Goal: Task Accomplishment & Management: Complete application form

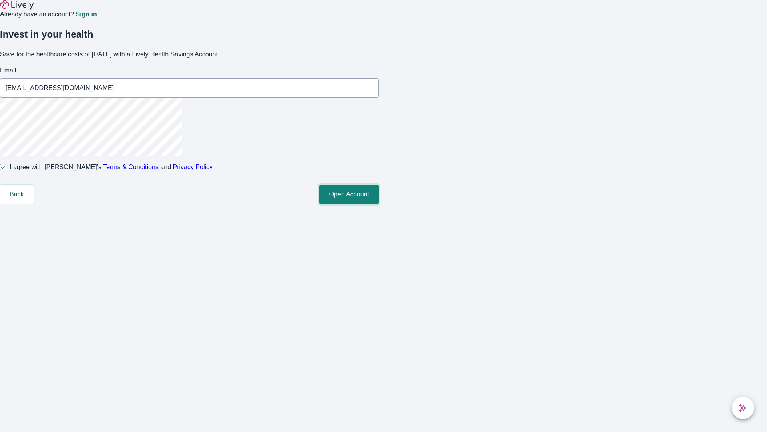
click at [379, 204] on button "Open Account" at bounding box center [349, 194] width 60 height 19
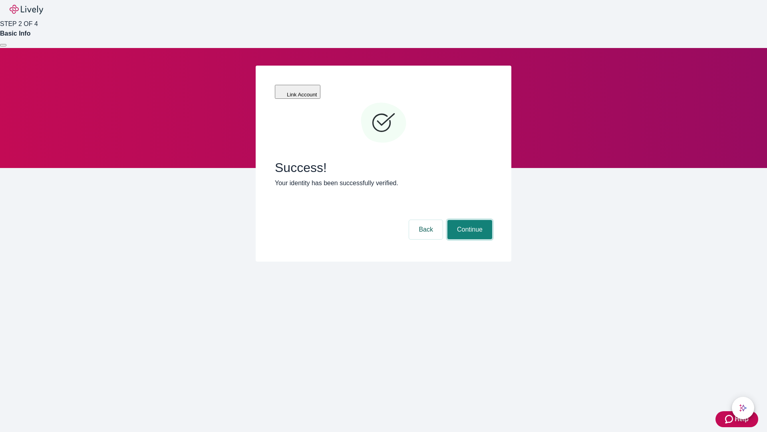
click at [469, 220] on button "Continue" at bounding box center [470, 229] width 45 height 19
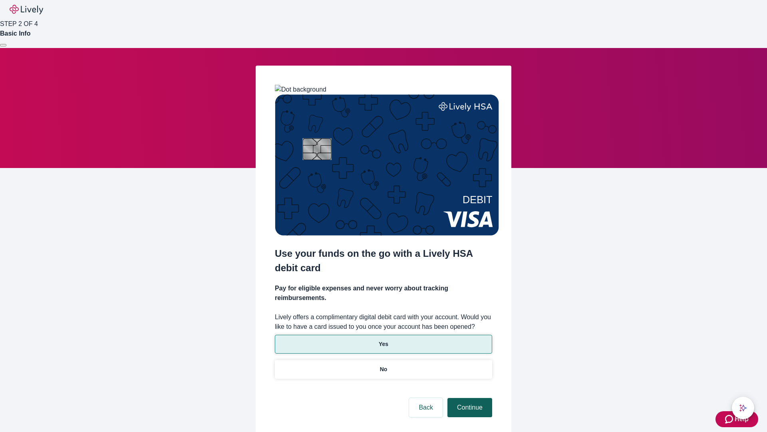
click at [383, 365] on p "No" at bounding box center [384, 369] width 8 height 8
click at [469, 398] on button "Continue" at bounding box center [470, 407] width 45 height 19
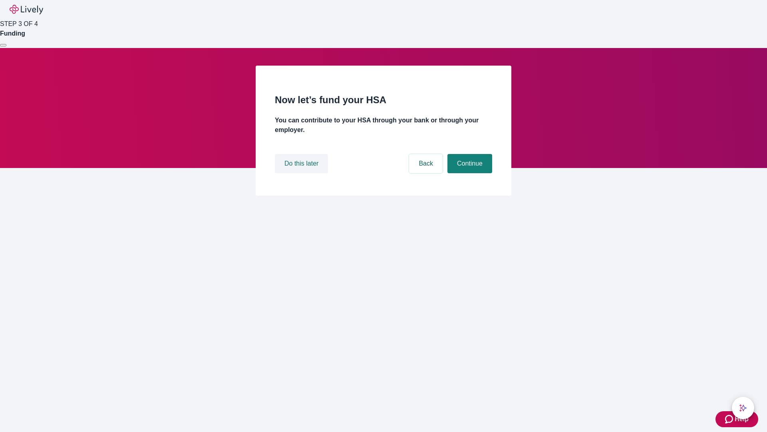
click at [303, 173] on button "Do this later" at bounding box center [301, 163] width 53 height 19
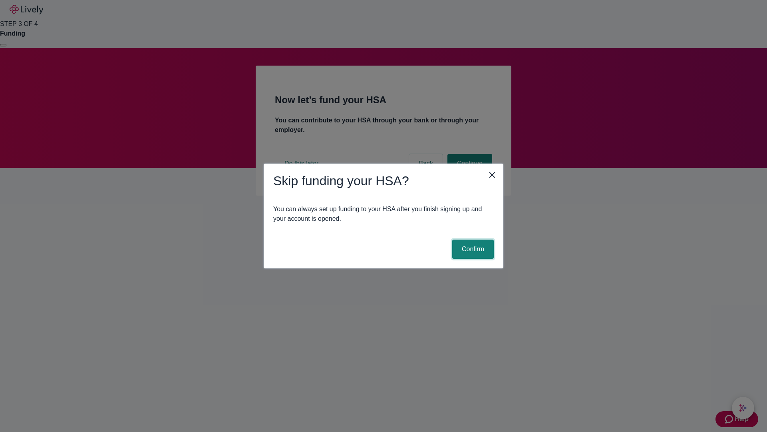
click at [472, 249] on button "Confirm" at bounding box center [473, 248] width 42 height 19
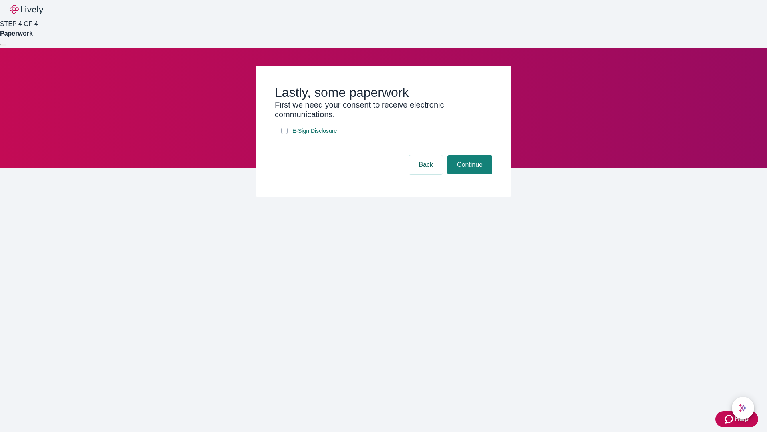
click at [285, 134] on input "E-Sign Disclosure" at bounding box center [284, 130] width 6 height 6
checkbox input "true"
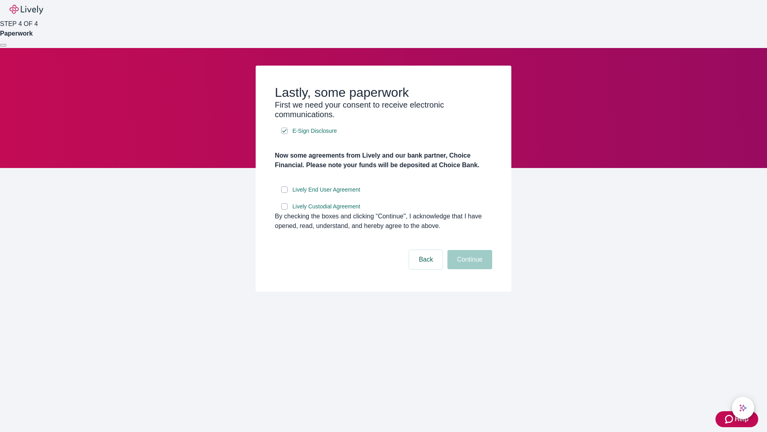
click at [285, 193] on input "Lively End User Agreement" at bounding box center [284, 189] width 6 height 6
checkbox input "true"
click at [285, 209] on input "Lively Custodial Agreement" at bounding box center [284, 206] width 6 height 6
checkbox input "true"
click at [469, 269] on button "Continue" at bounding box center [470, 259] width 45 height 19
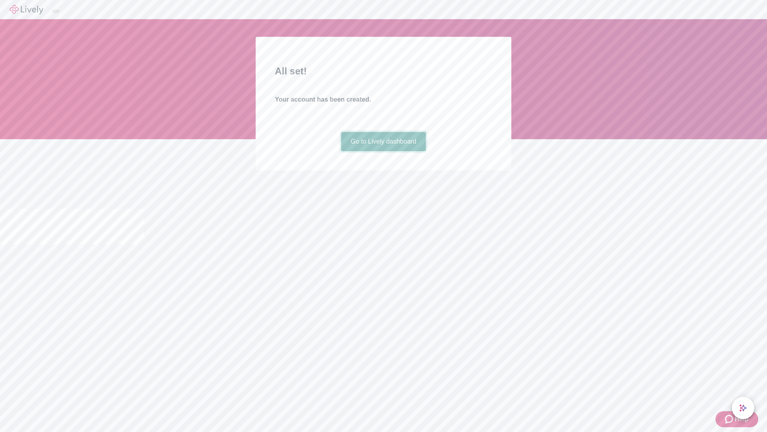
click at [383, 151] on link "Go to Lively dashboard" at bounding box center [383, 141] width 85 height 19
